Goal: Find specific page/section: Find specific page/section

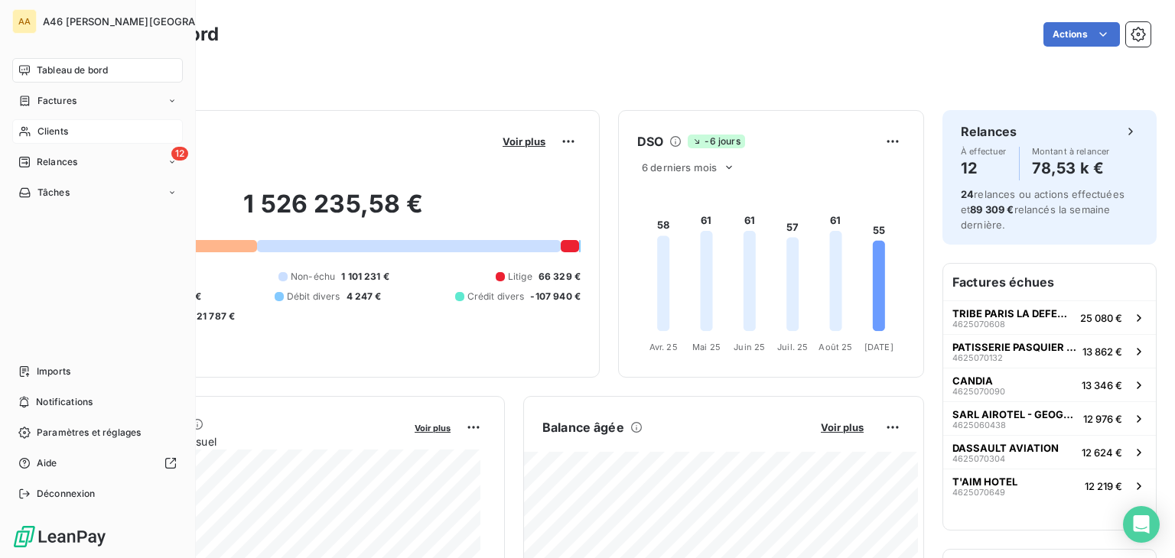
click at [58, 131] on span "Clients" at bounding box center [52, 132] width 31 height 14
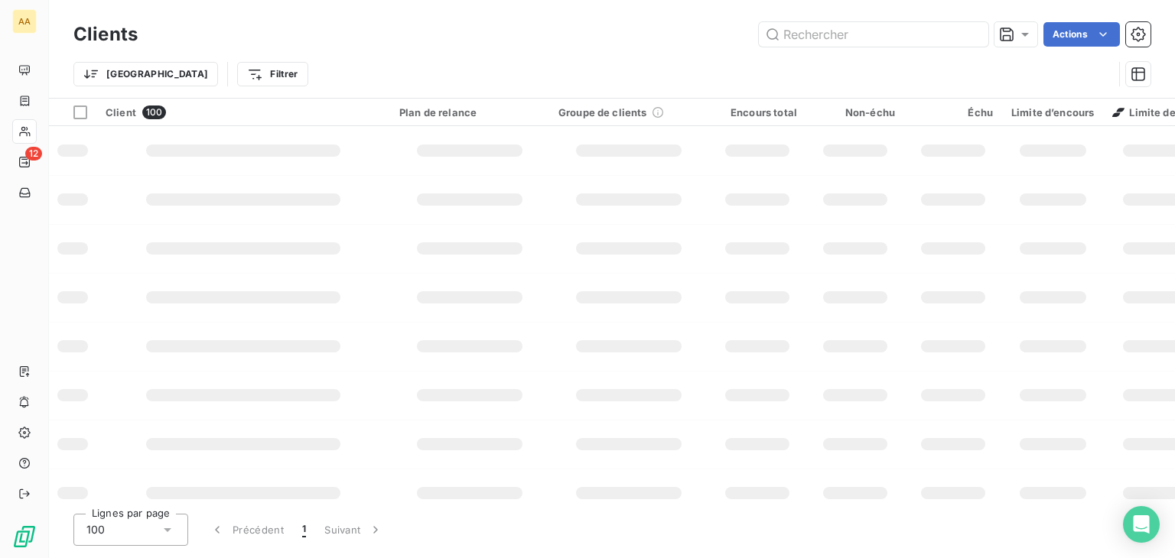
click at [818, 31] on input "text" at bounding box center [874, 34] width 230 height 24
type input "6987"
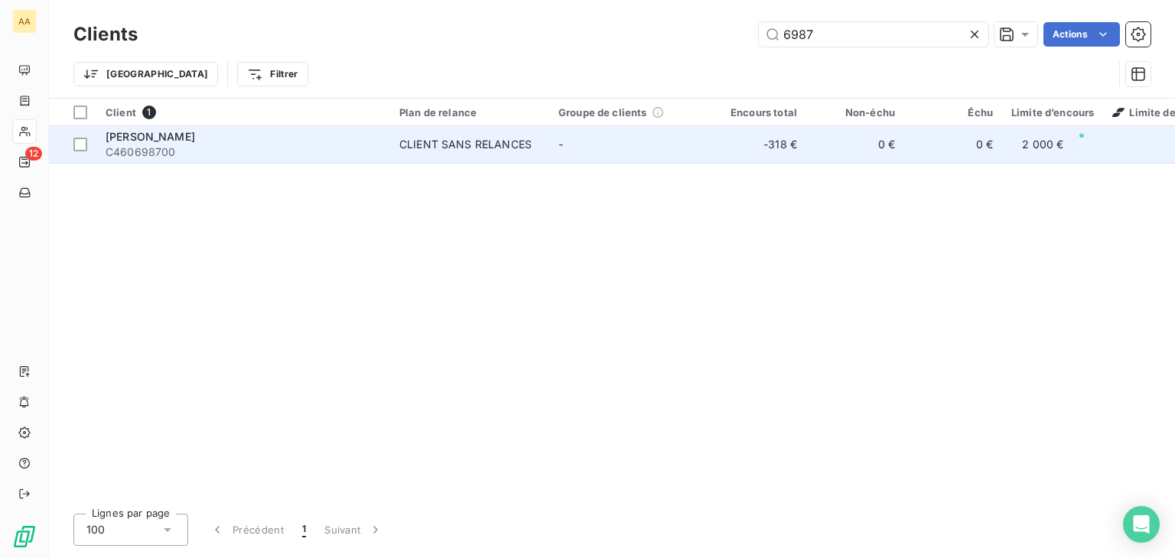
click at [339, 139] on div "LE CADORET" at bounding box center [243, 136] width 275 height 15
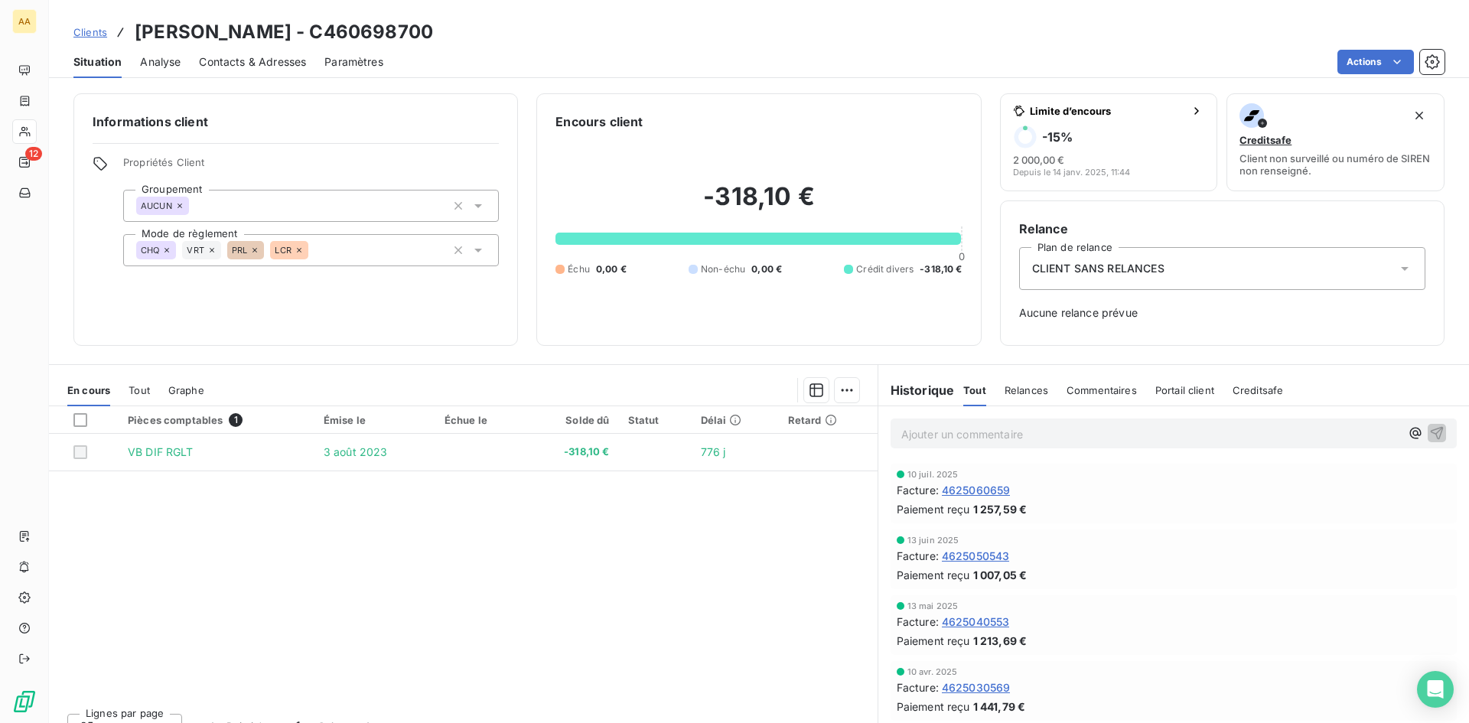
click at [474, 251] on icon at bounding box center [478, 251] width 8 height 4
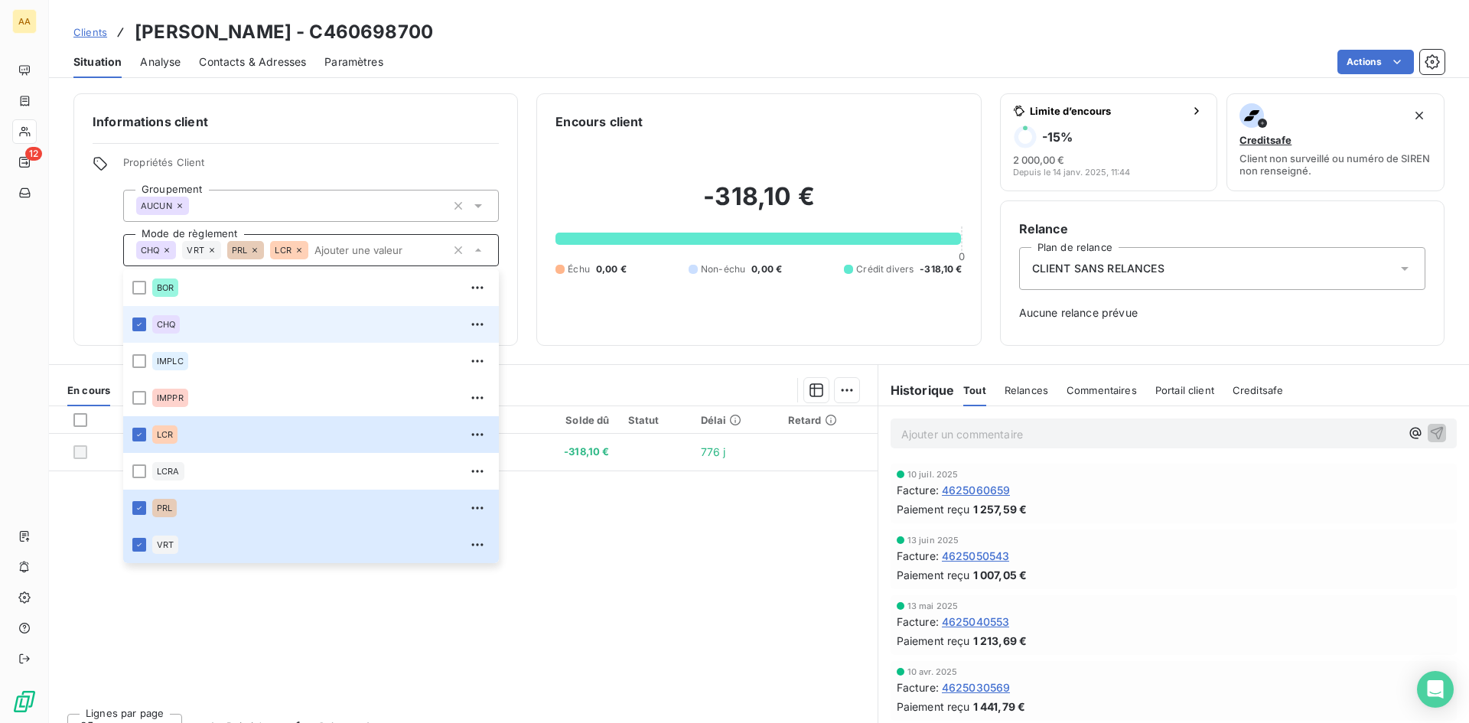
click at [505, 135] on div "Informations client Propriétés Client Groupement AUCUN Mode de règlement CHQ VR…" at bounding box center [295, 219] width 444 height 252
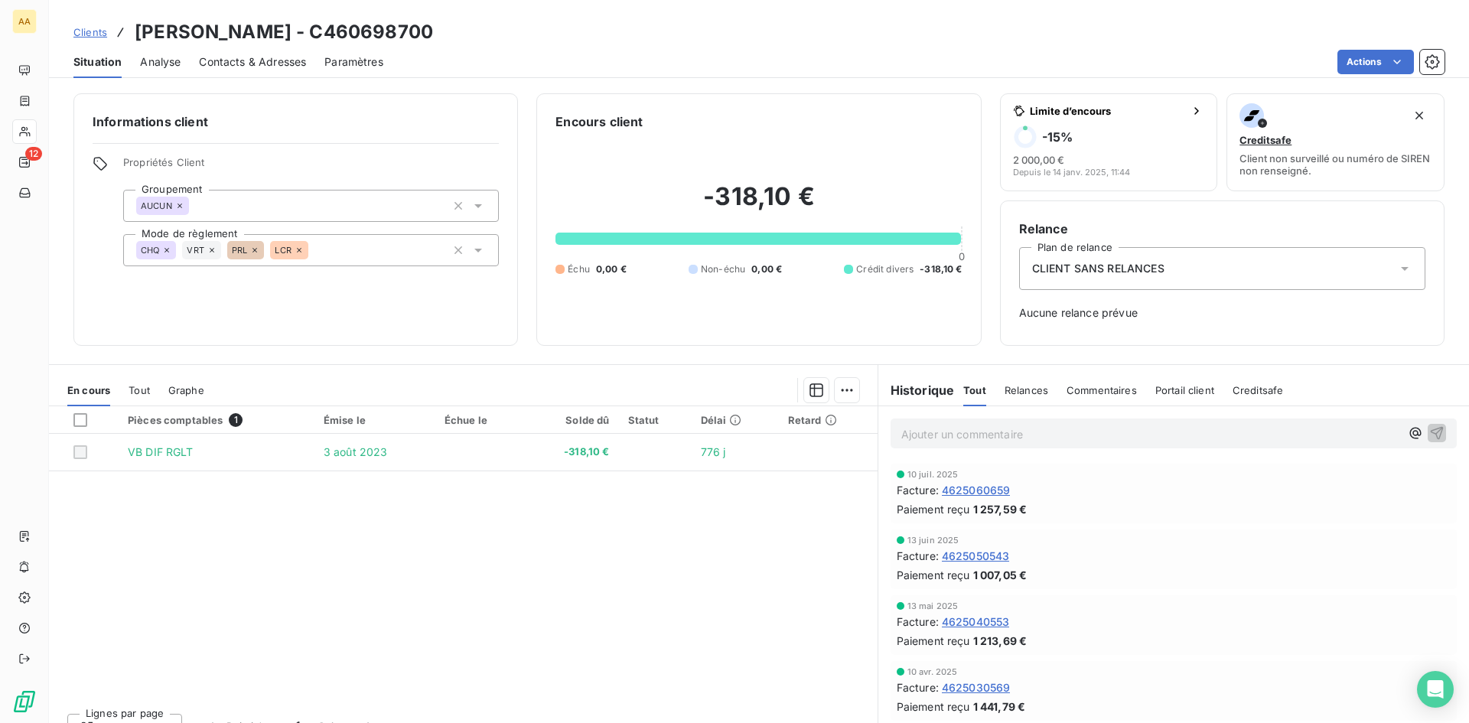
click at [989, 490] on span "4625060659" at bounding box center [976, 490] width 69 height 16
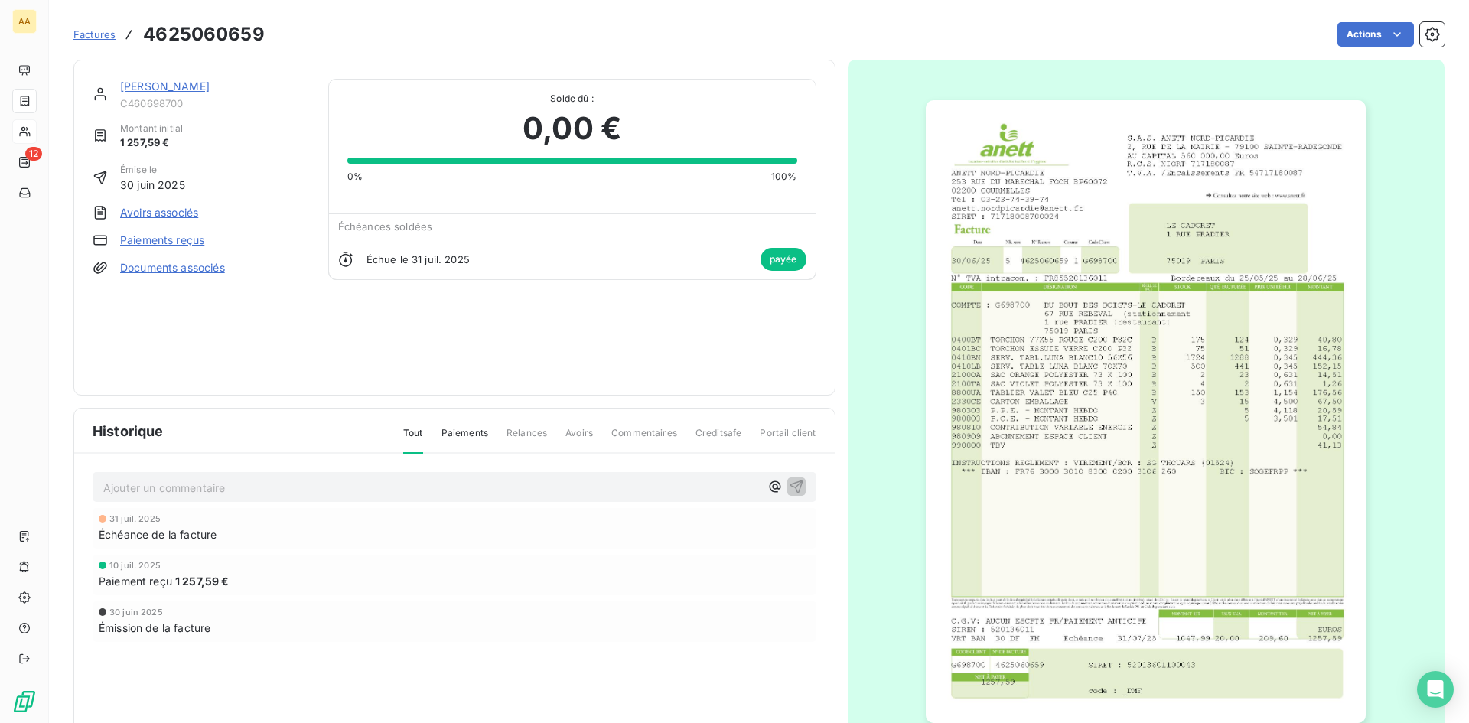
click at [1091, 374] on img "button" at bounding box center [1146, 411] width 440 height 623
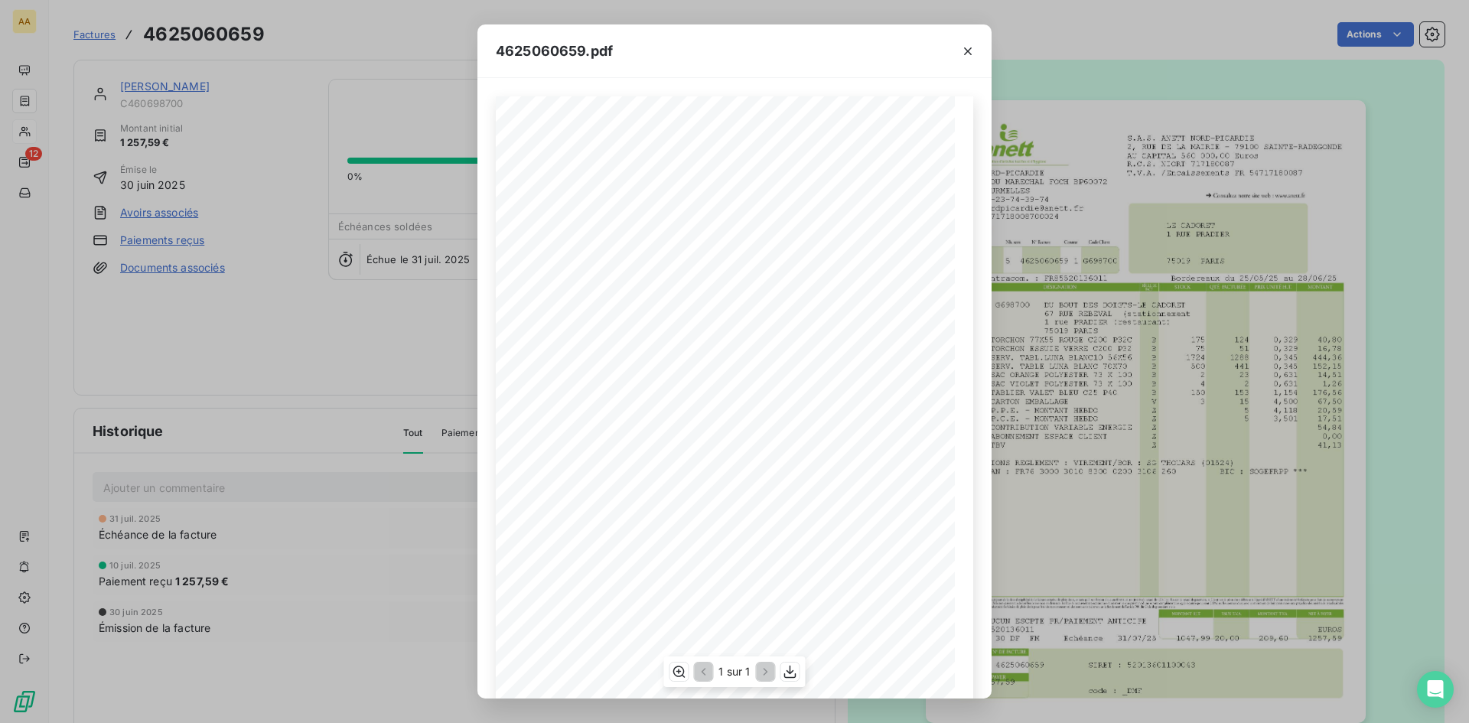
click at [642, 383] on span "SAC ORANGE POLYESTER 73 X 100" at bounding box center [646, 382] width 148 height 8
drag, startPoint x: 929, startPoint y: 383, endPoint x: 770, endPoint y: 385, distance: 159.1
click at [770, 385] on div "S.A.S. ANETT NORD-PICARDIE 2, RUE DE LA MAIRIE - 79100 SAINTE-RADEGONDE AU CAPI…" at bounding box center [734, 421] width 459 height 650
click at [966, 57] on icon "button" at bounding box center [967, 51] width 15 height 15
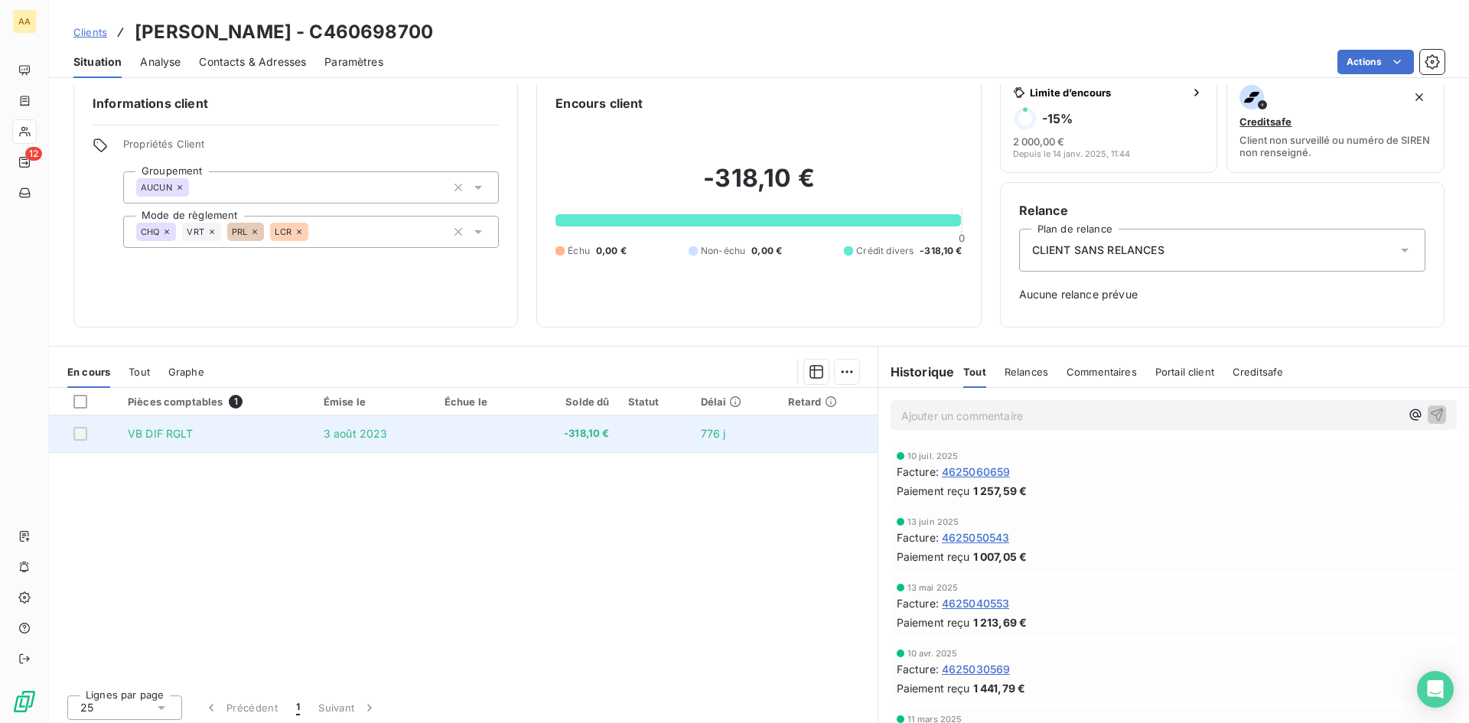
scroll to position [24, 0]
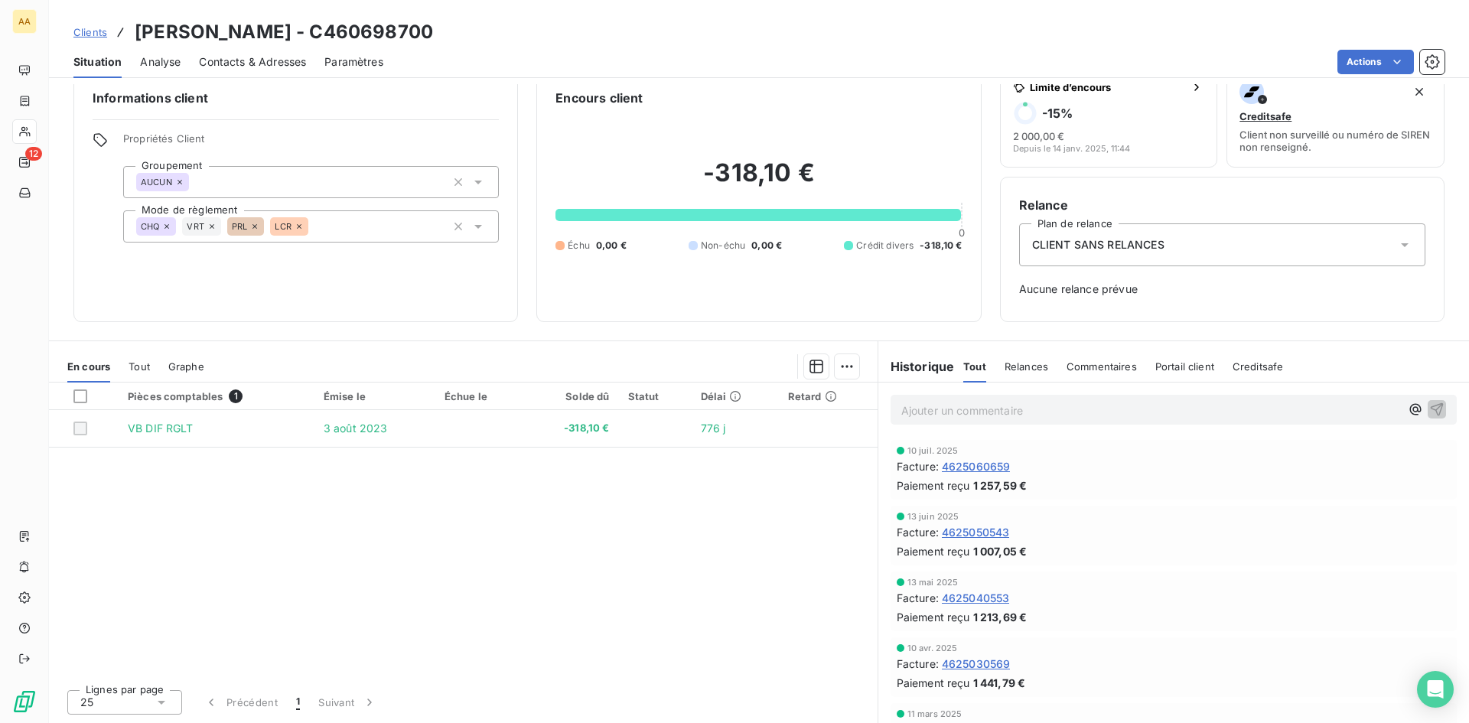
click at [975, 529] on span "4625050543" at bounding box center [976, 532] width 68 height 16
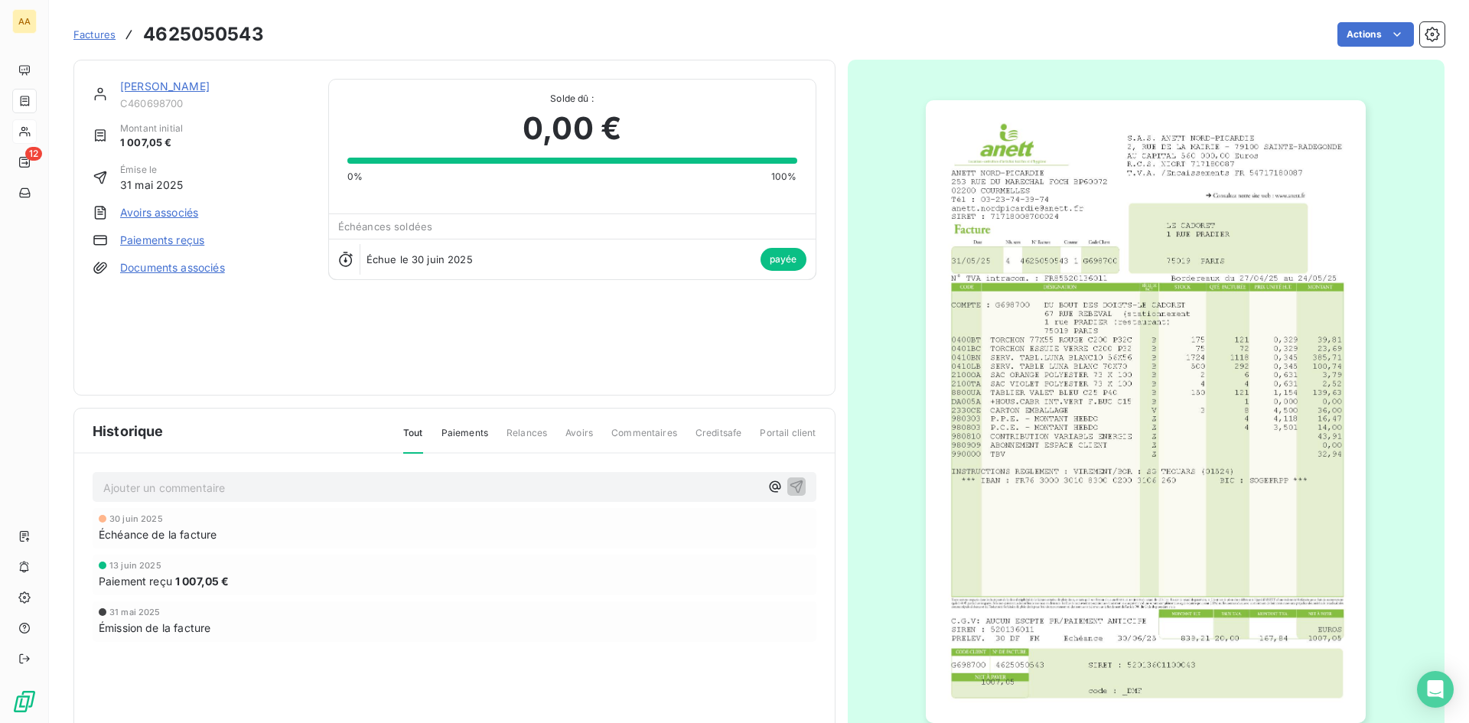
click at [1005, 485] on img "button" at bounding box center [1146, 411] width 440 height 623
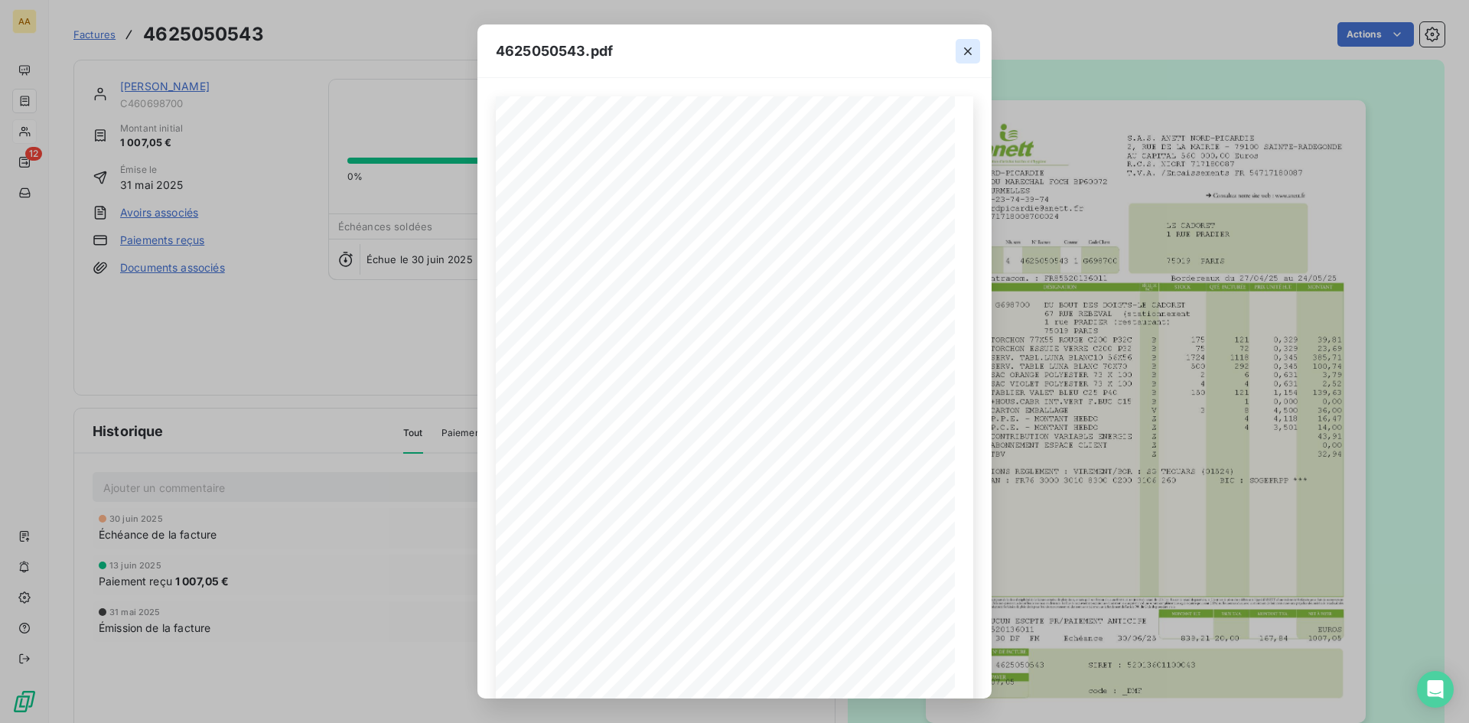
click at [969, 54] on icon "button" at bounding box center [967, 51] width 15 height 15
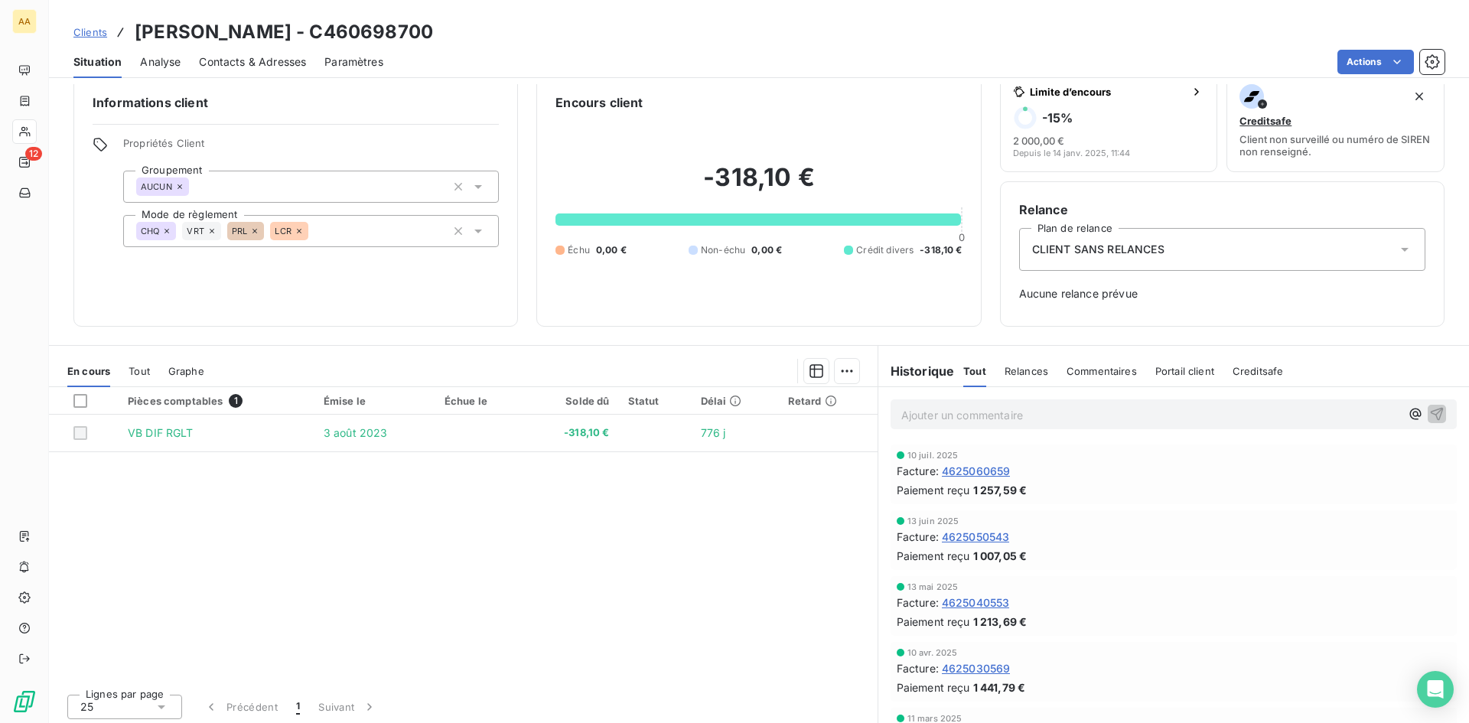
scroll to position [24, 0]
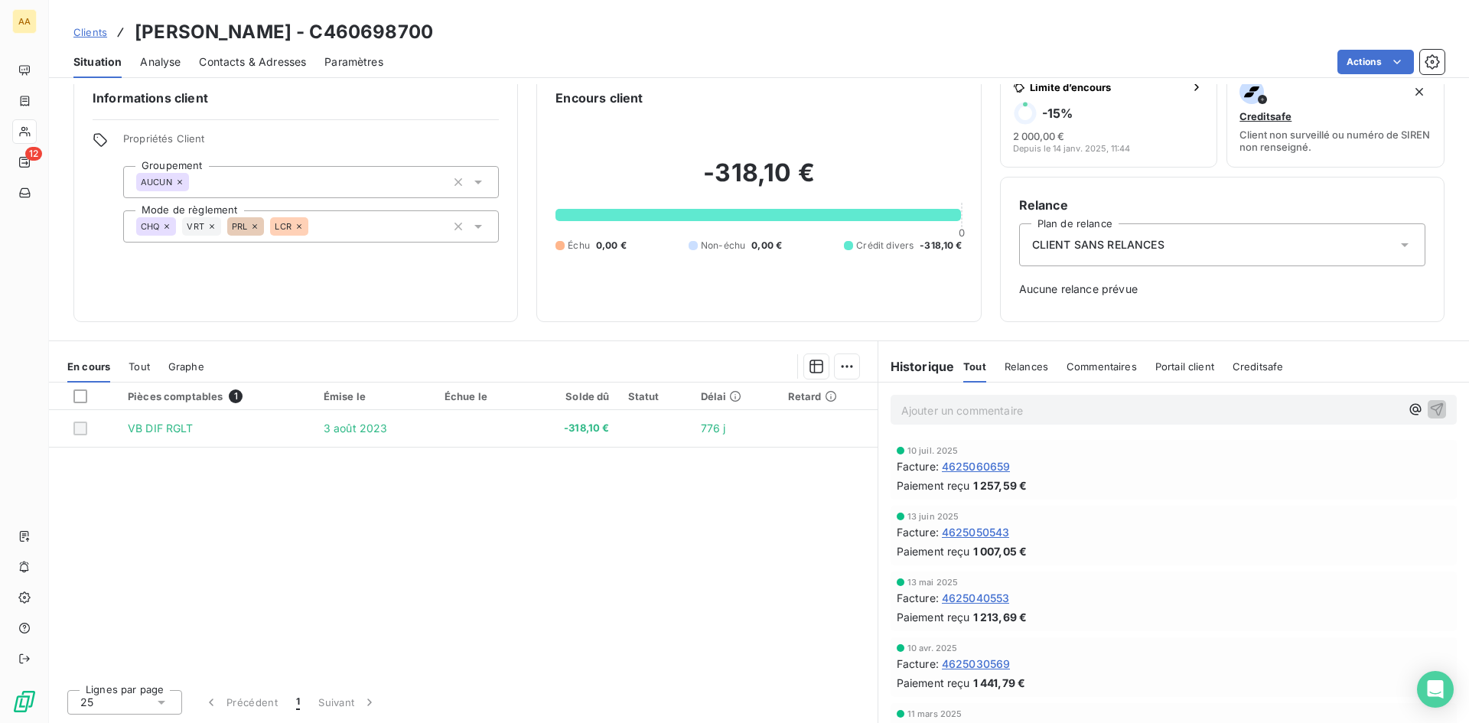
click at [976, 558] on span "4625040553" at bounding box center [976, 598] width 68 height 16
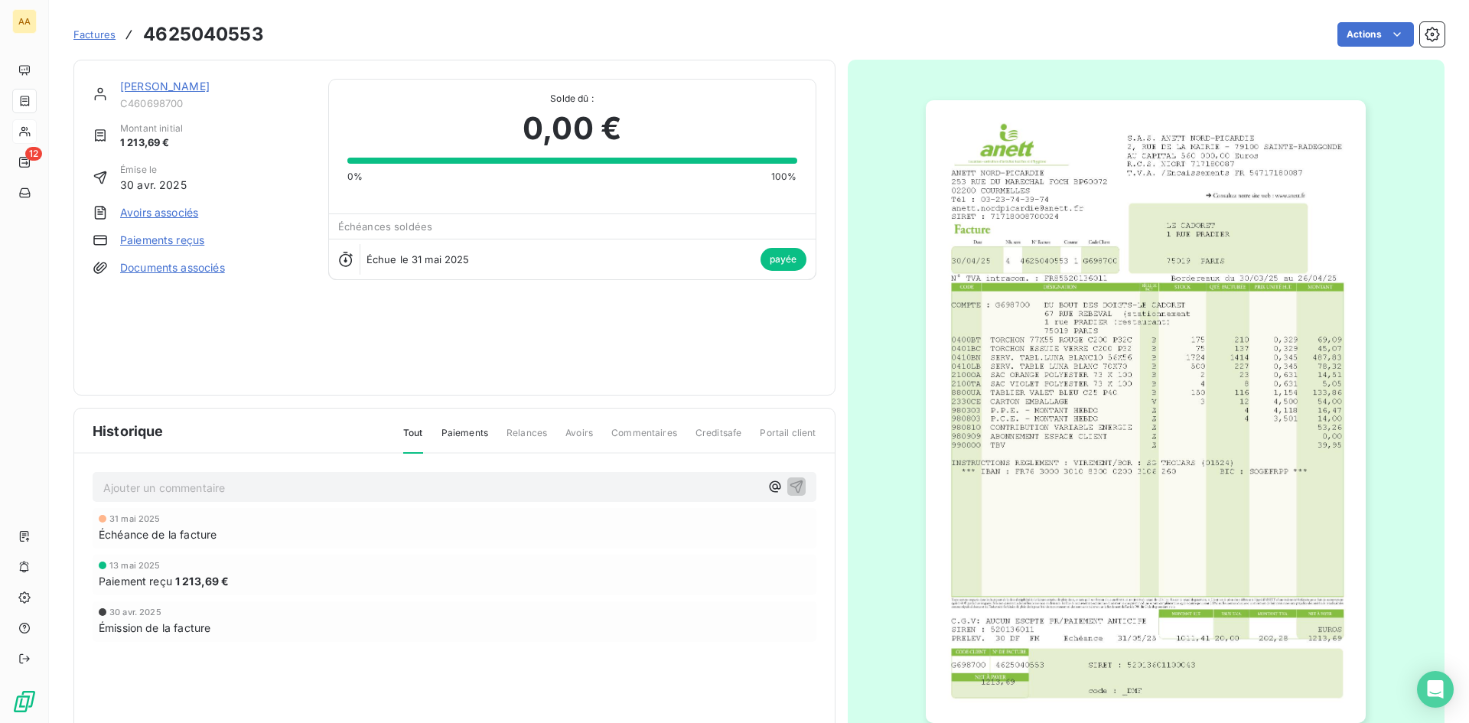
click at [1010, 458] on img "button" at bounding box center [1146, 411] width 440 height 623
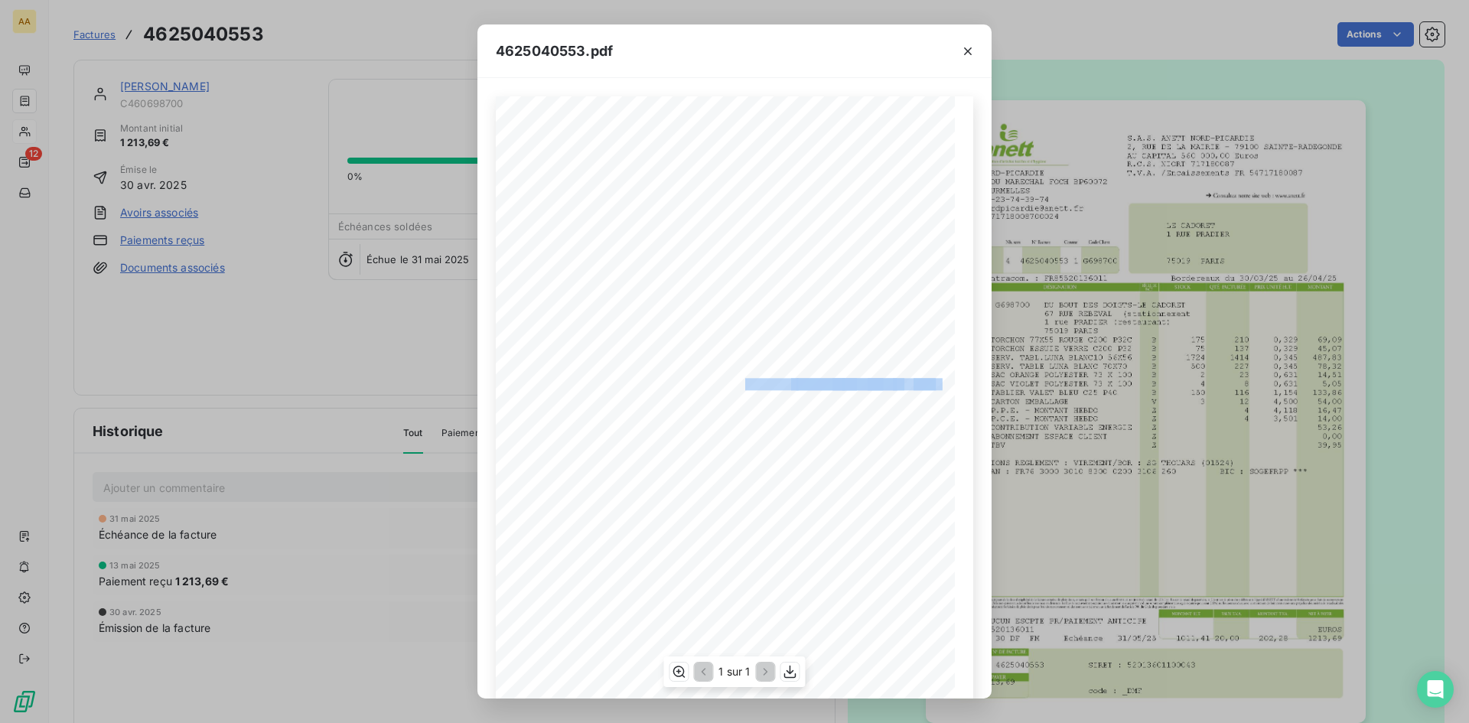
drag, startPoint x: 927, startPoint y: 382, endPoint x: 768, endPoint y: 378, distance: 159.2
click at [768, 378] on div "S.A.S. ANETT NORD-PICARDIE 2, RUE DE LA MAIRIE - 79100 SAINTE-RADEGONDE AU CAPI…" at bounding box center [734, 421] width 459 height 650
drag, startPoint x: 969, startPoint y: 46, endPoint x: 807, endPoint y: 173, distance: 205.4
click at [969, 46] on icon "button" at bounding box center [967, 51] width 15 height 15
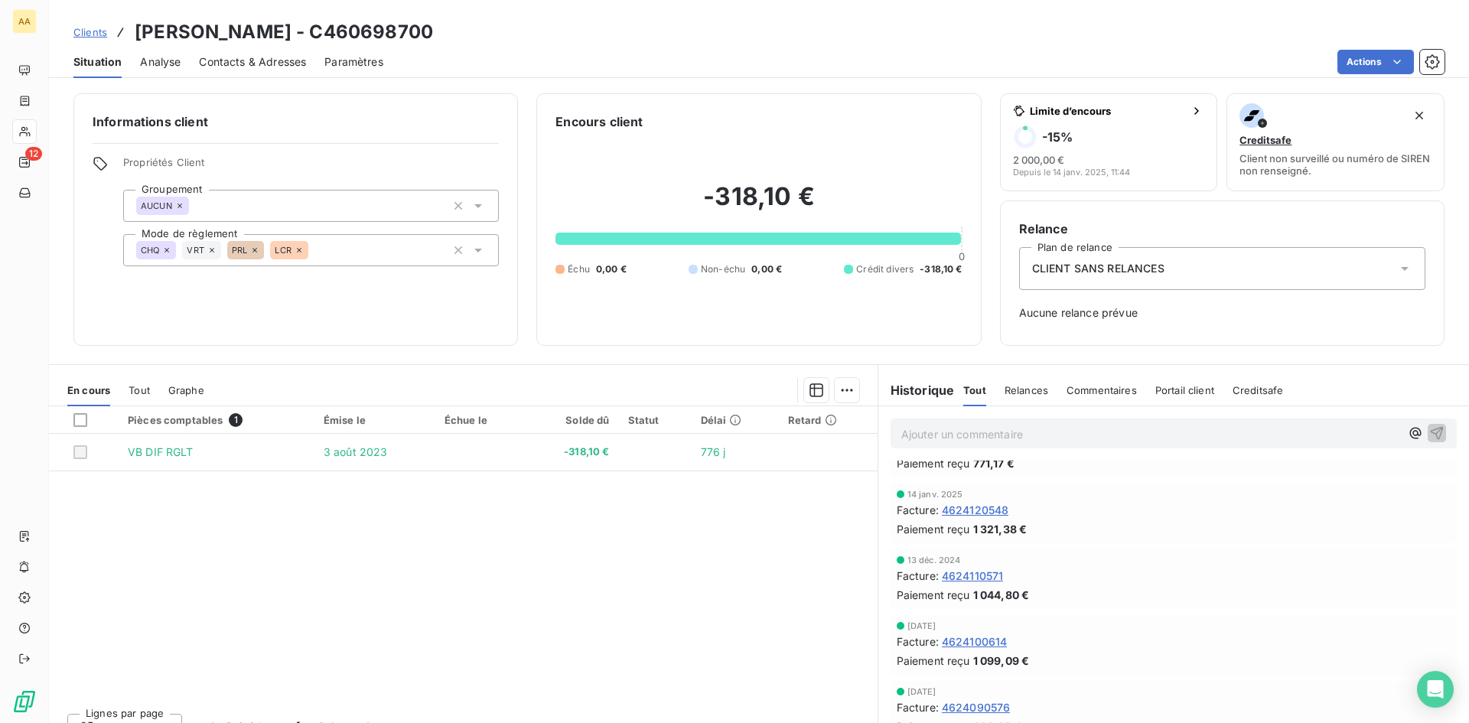
scroll to position [459, 0]
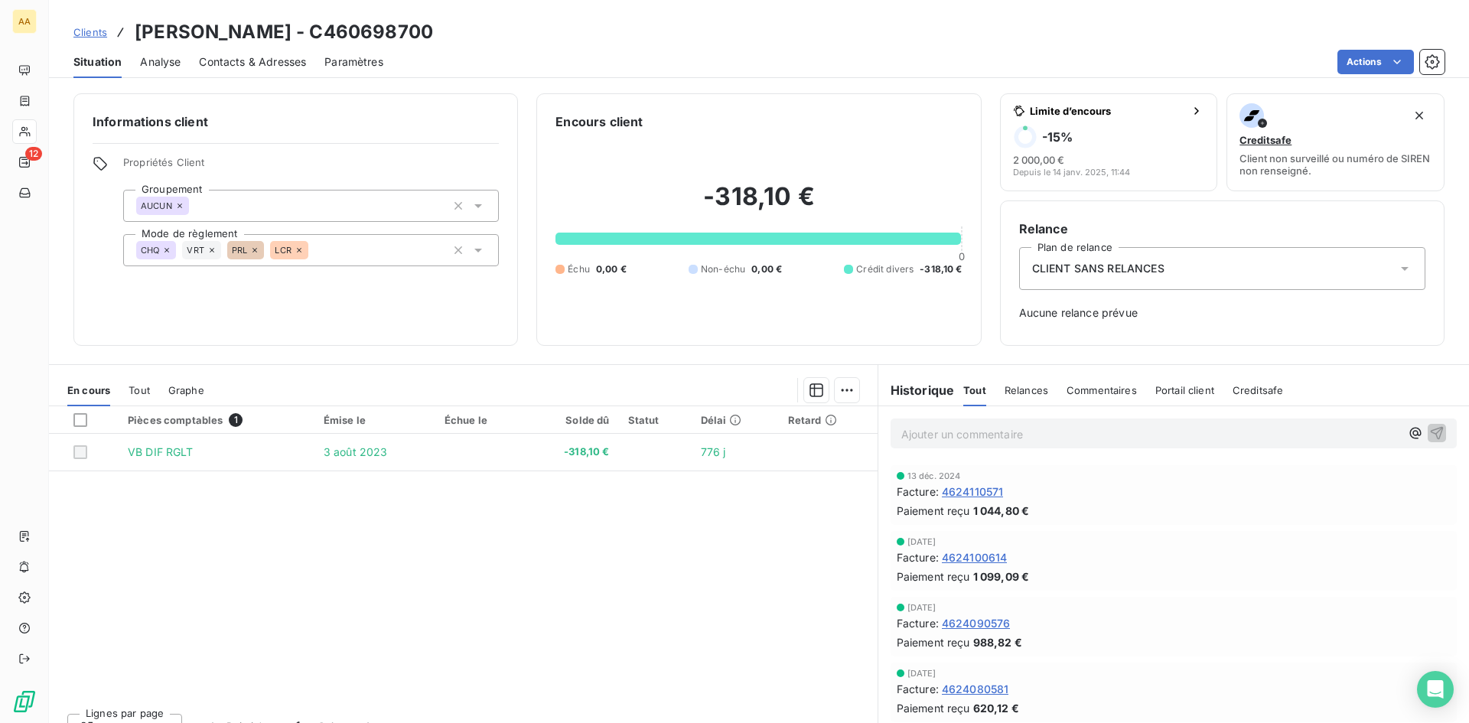
click at [986, 557] on span "4624100614" at bounding box center [975, 557] width 66 height 16
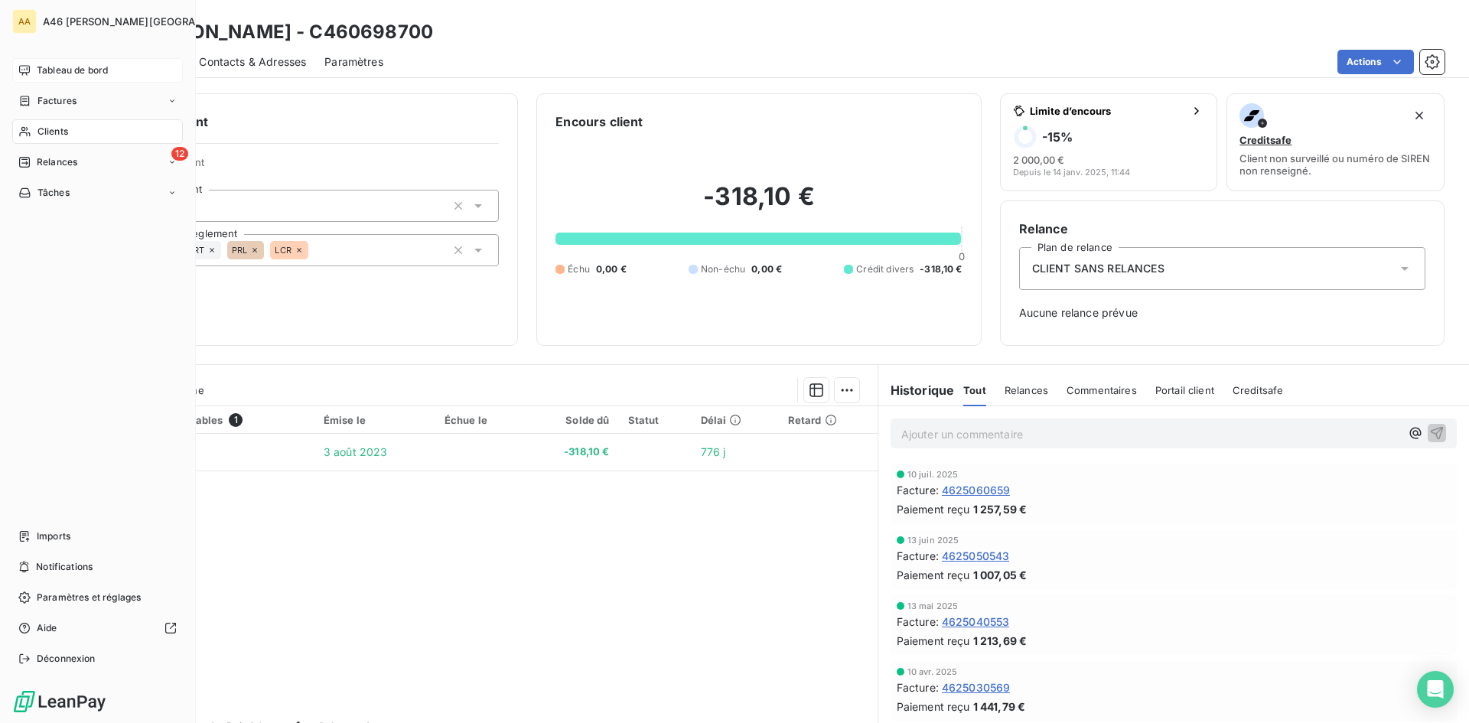
click at [70, 73] on span "Tableau de bord" at bounding box center [72, 70] width 71 height 14
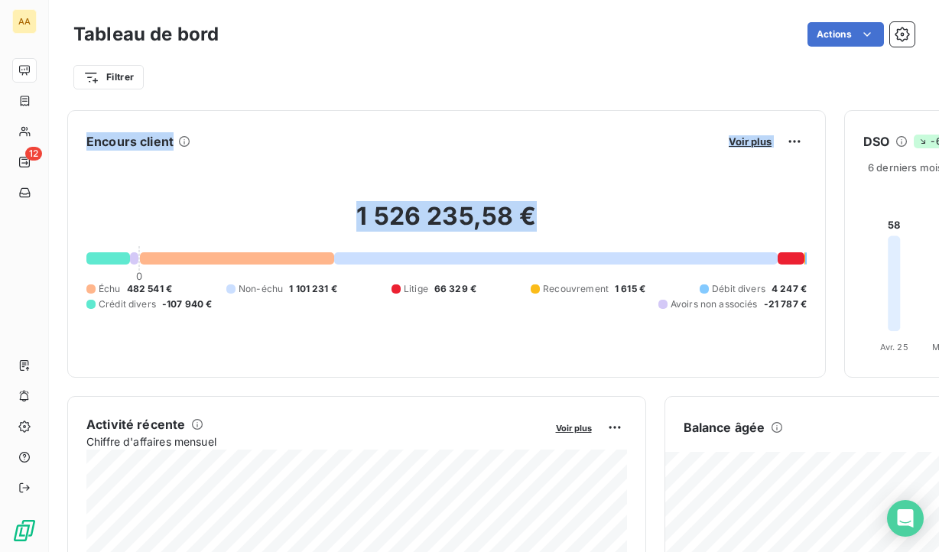
drag, startPoint x: 528, startPoint y: 47, endPoint x: 656, endPoint y: 119, distance: 146.6
click at [569, 164] on div "Tableau de bord Actions Filtrer Encours client Voir plus 1 526 235,58 € 0 Échu …" at bounding box center [494, 276] width 891 height 552
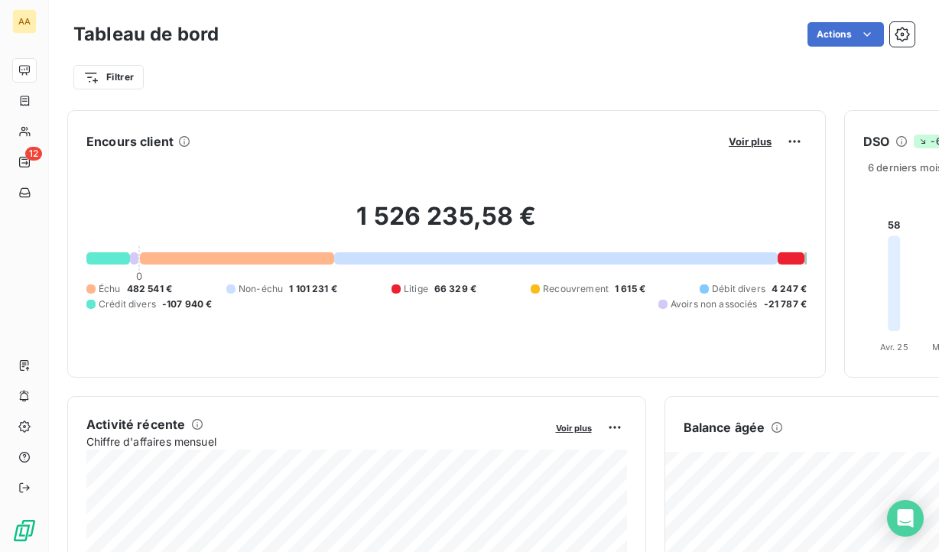
drag, startPoint x: 637, startPoint y: 73, endPoint x: 634, endPoint y: 59, distance: 14.9
click at [634, 59] on div "Filtrer" at bounding box center [494, 70] width 842 height 41
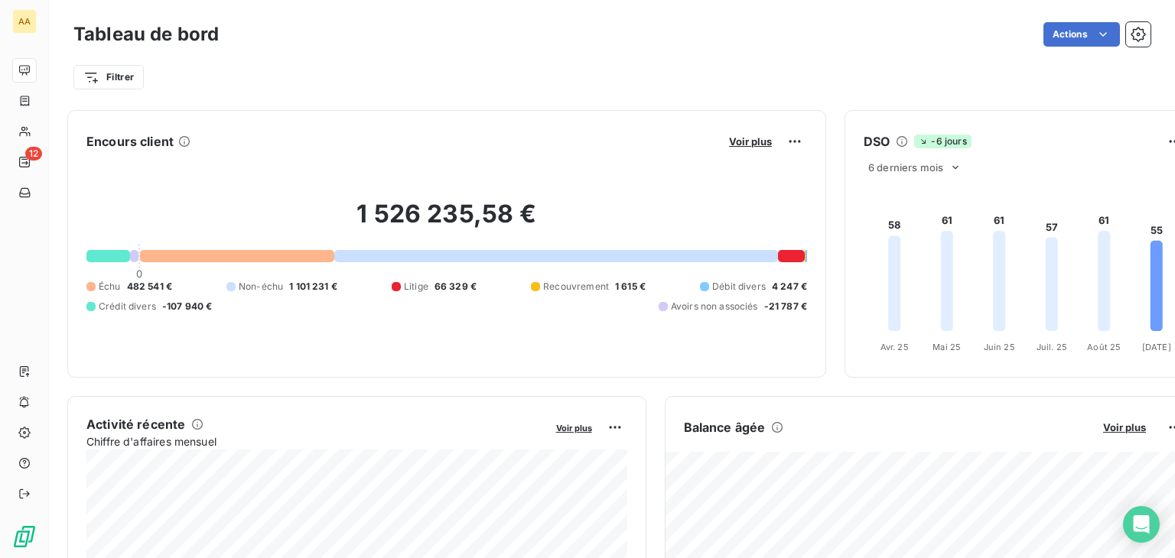
click at [578, 161] on div "1 526 235,58 € 0 Échu 482 541 € Non-échu 1 101 231 € Litige 66 329 € Recouvreme…" at bounding box center [446, 256] width 721 height 205
